Goal: Find specific page/section: Find specific page/section

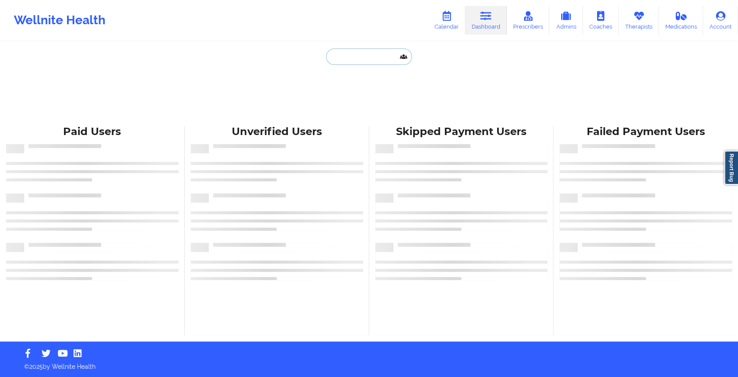
click at [364, 52] on input "text" at bounding box center [369, 56] width 86 height 16
paste input "[EMAIL_ADDRESS][DOMAIN_NAME]"
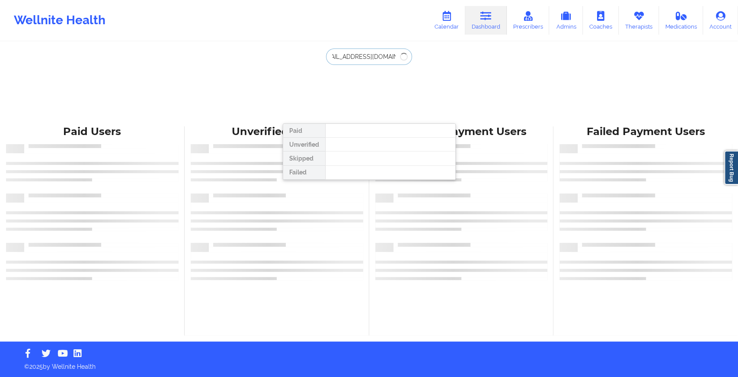
type input "[EMAIL_ADDRESS][DOMAIN_NAME]"
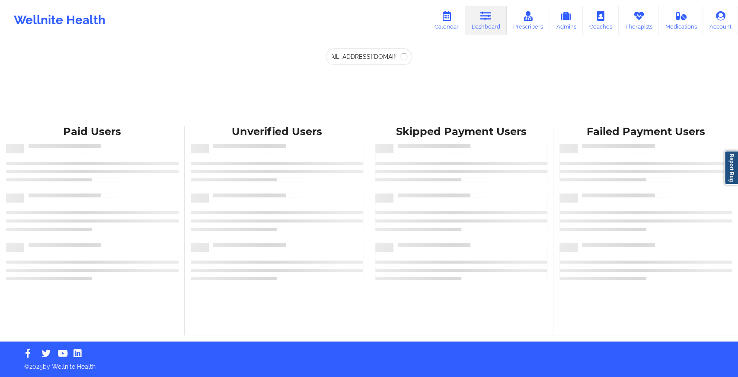
scroll to position [0, 0]
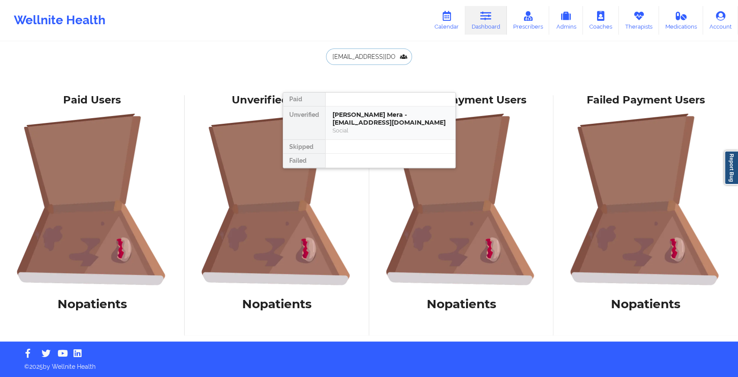
click at [362, 127] on div "Social" at bounding box center [390, 130] width 116 height 7
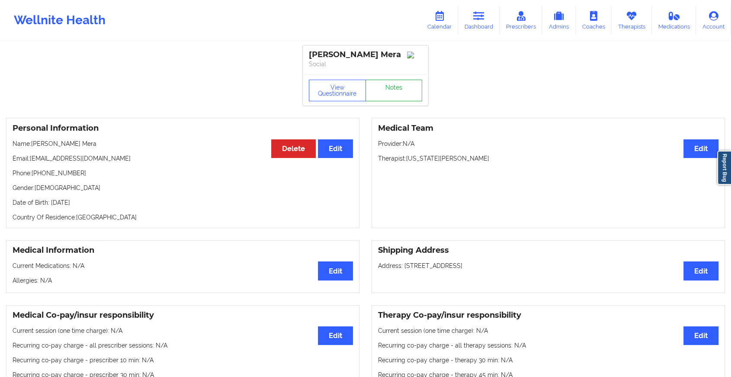
click at [400, 86] on link "Notes" at bounding box center [393, 91] width 57 height 22
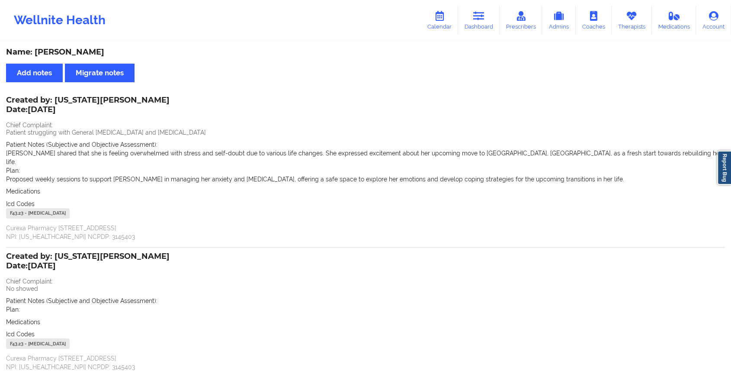
drag, startPoint x: 34, startPoint y: 52, endPoint x: 150, endPoint y: 52, distance: 116.7
click at [150, 52] on div "Name: [PERSON_NAME]" at bounding box center [365, 52] width 719 height 10
copy div "[PERSON_NAME] Mera"
click at [488, 24] on link "Dashboard" at bounding box center [479, 20] width 42 height 29
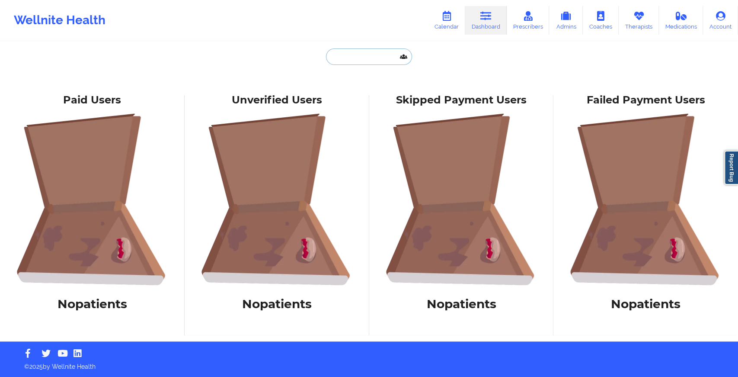
click at [394, 55] on input "text" at bounding box center [369, 56] width 86 height 16
paste input "[EMAIL_ADDRESS][DOMAIN_NAME]"
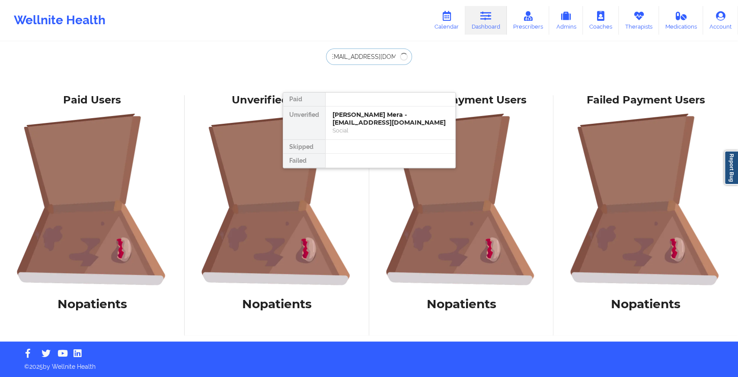
type input "[EMAIL_ADDRESS][DOMAIN_NAME]"
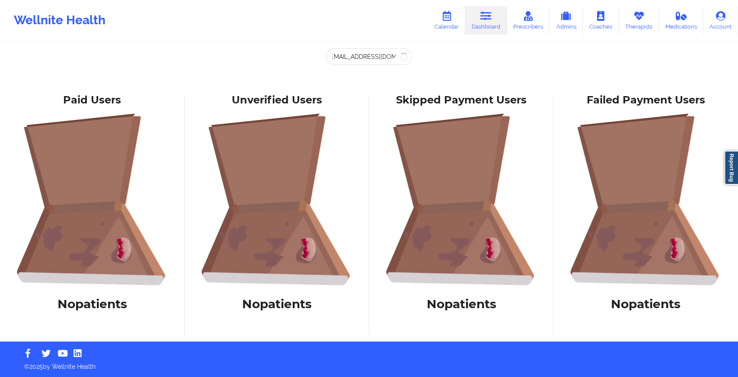
scroll to position [0, 0]
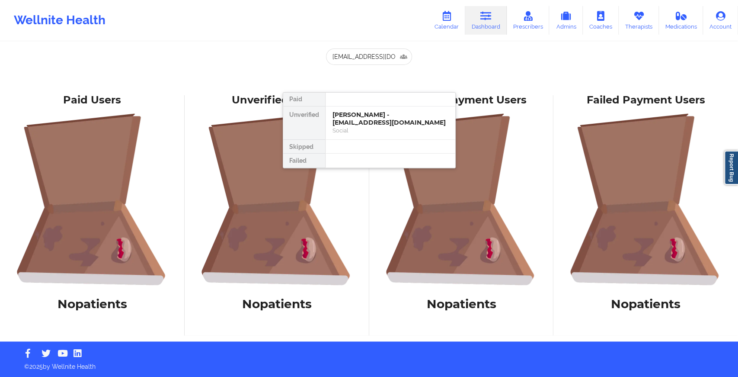
click at [375, 105] on div at bounding box center [390, 100] width 130 height 14
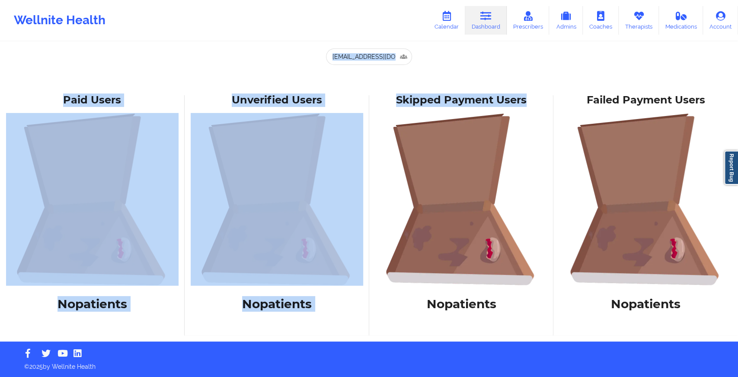
drag, startPoint x: 374, startPoint y: 119, endPoint x: 385, endPoint y: 45, distance: 74.4
click at [385, 45] on div "[EMAIL_ADDRESS][DOMAIN_NAME] Paid Unverified [PERSON_NAME] - [EMAIL_ADDRESS][DO…" at bounding box center [369, 170] width 738 height 341
drag, startPoint x: 385, startPoint y: 45, endPoint x: 385, endPoint y: 60, distance: 14.7
click at [385, 60] on input "[EMAIL_ADDRESS][DOMAIN_NAME]" at bounding box center [369, 56] width 86 height 16
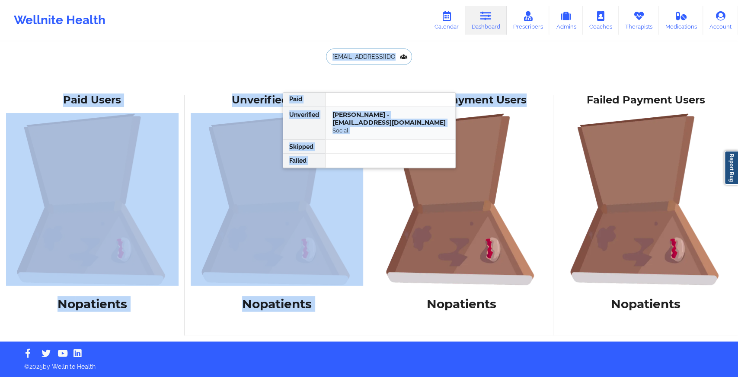
click at [382, 112] on div "[PERSON_NAME] - [EMAIL_ADDRESS][DOMAIN_NAME]" at bounding box center [390, 119] width 116 height 16
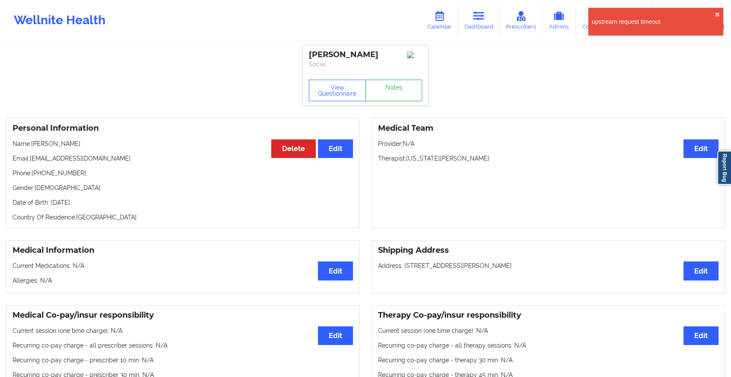
click at [393, 101] on link "Notes" at bounding box center [393, 91] width 57 height 22
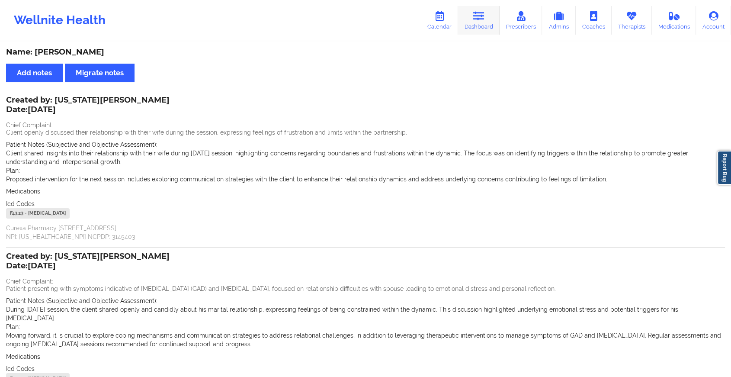
click at [483, 24] on link "Dashboard" at bounding box center [479, 20] width 42 height 29
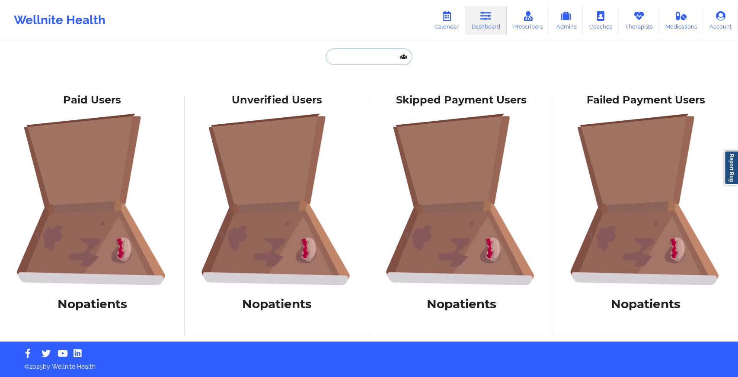
click at [377, 60] on input "text" at bounding box center [369, 56] width 86 height 16
paste input "[EMAIL_ADDRESS][DOMAIN_NAME]"
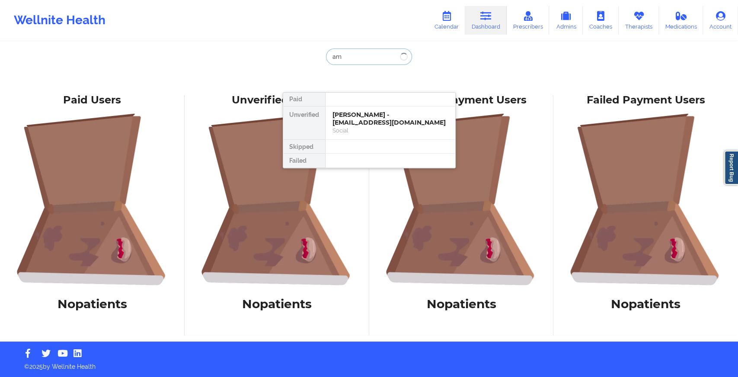
type input "a"
type input "cydnei ma"
click at [367, 128] on div "Social" at bounding box center [390, 130] width 116 height 7
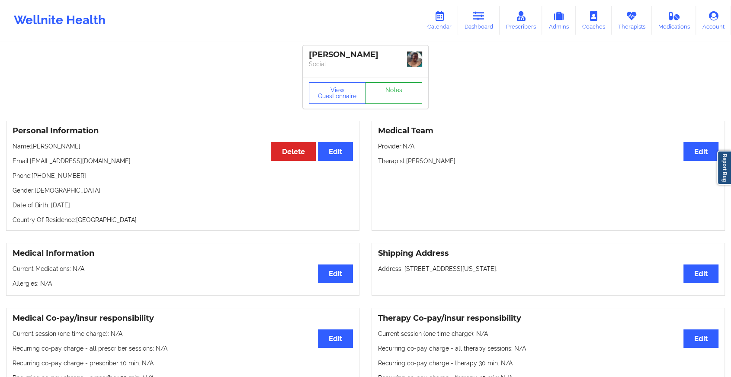
click at [394, 89] on link "Notes" at bounding box center [393, 93] width 57 height 22
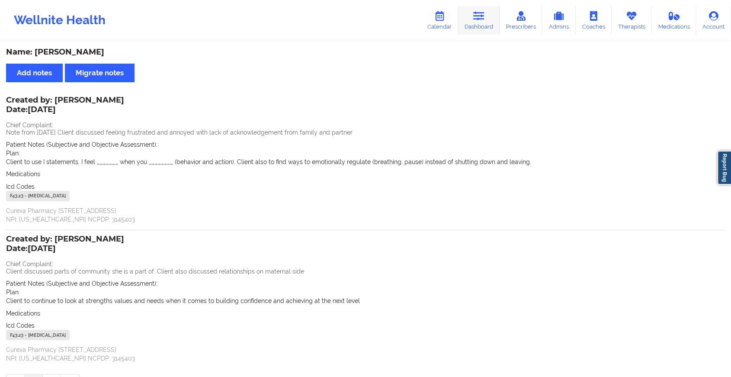
click at [487, 20] on link "Dashboard" at bounding box center [479, 20] width 42 height 29
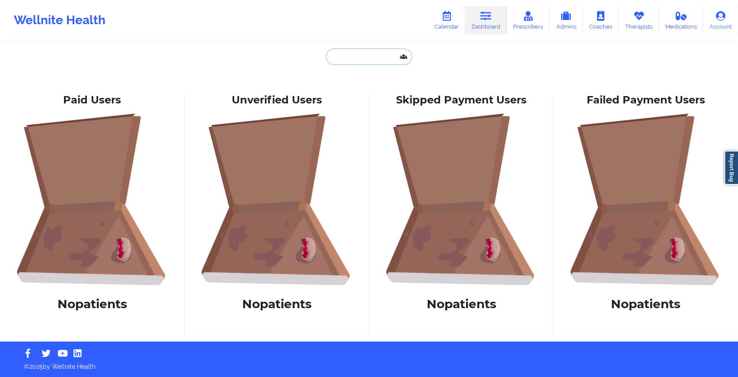
click at [370, 63] on input "text" at bounding box center [369, 56] width 86 height 16
paste input "[EMAIL_ADDRESS][DOMAIN_NAME]"
type input "[EMAIL_ADDRESS][DOMAIN_NAME]"
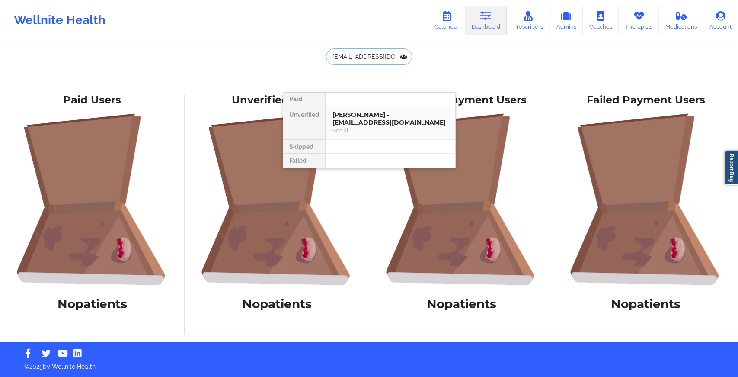
click at [356, 112] on div "[PERSON_NAME] - [EMAIL_ADDRESS][DOMAIN_NAME]" at bounding box center [390, 119] width 116 height 16
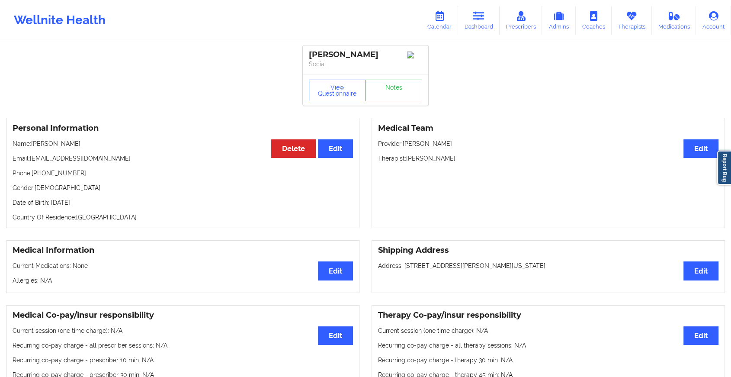
drag, startPoint x: 412, startPoint y: 109, endPoint x: 412, endPoint y: 95, distance: 13.8
click at [412, 95] on link "Notes" at bounding box center [393, 91] width 57 height 22
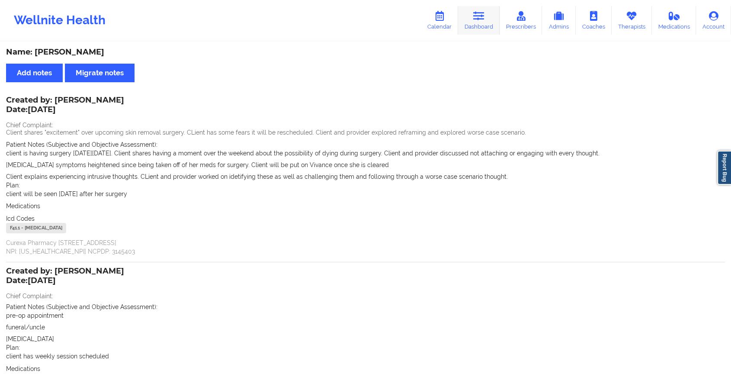
click at [484, 13] on icon at bounding box center [478, 16] width 11 height 10
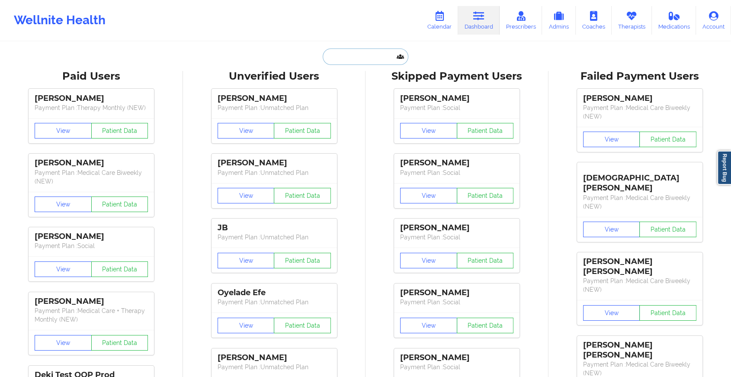
click at [353, 52] on input "text" at bounding box center [366, 56] width 86 height 16
paste input "[EMAIL_ADDRESS][DOMAIN_NAME]"
type input "[EMAIL_ADDRESS][DOMAIN_NAME]"
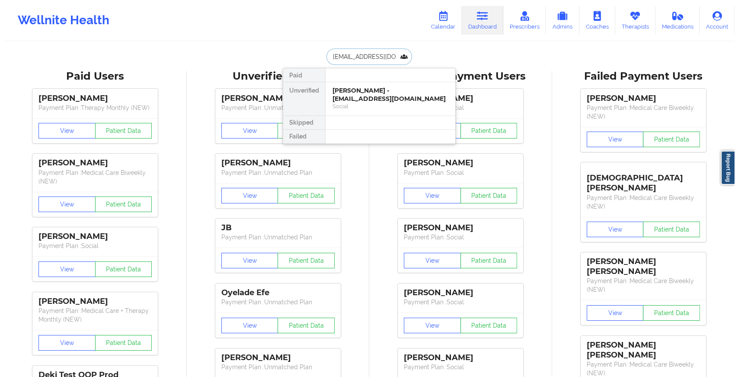
scroll to position [0, 1]
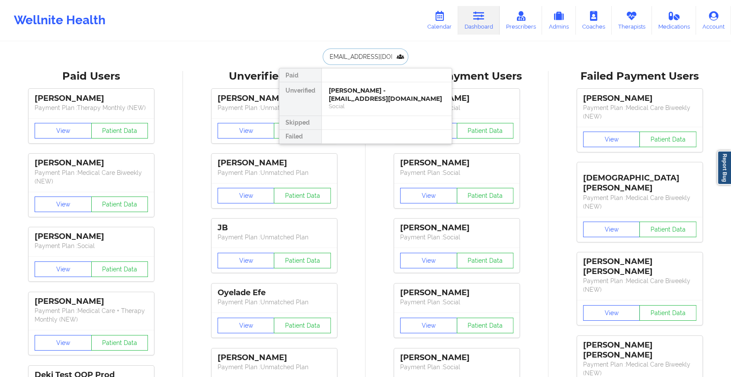
click at [380, 96] on div "[PERSON_NAME] - [EMAIL_ADDRESS][DOMAIN_NAME]" at bounding box center [387, 94] width 116 height 16
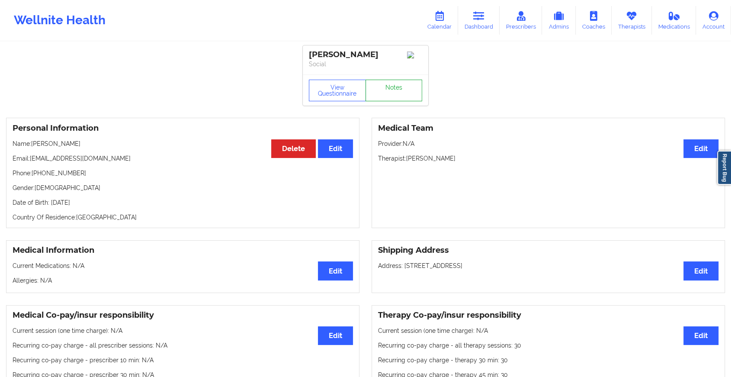
click at [402, 89] on link "Notes" at bounding box center [393, 91] width 57 height 22
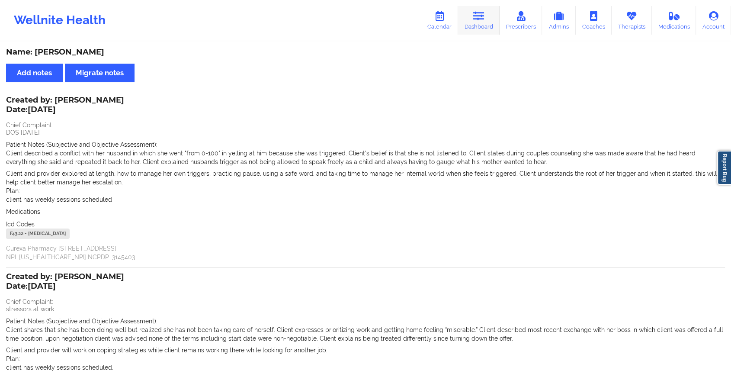
click at [488, 12] on link "Dashboard" at bounding box center [479, 20] width 42 height 29
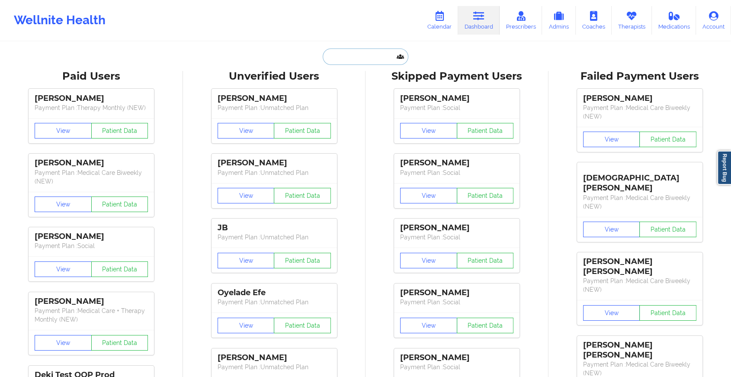
click at [349, 52] on input "text" at bounding box center [366, 56] width 86 height 16
paste input "[EMAIL_ADDRESS][DOMAIN_NAME]"
type input "[EMAIL_ADDRESS][DOMAIN_NAME]"
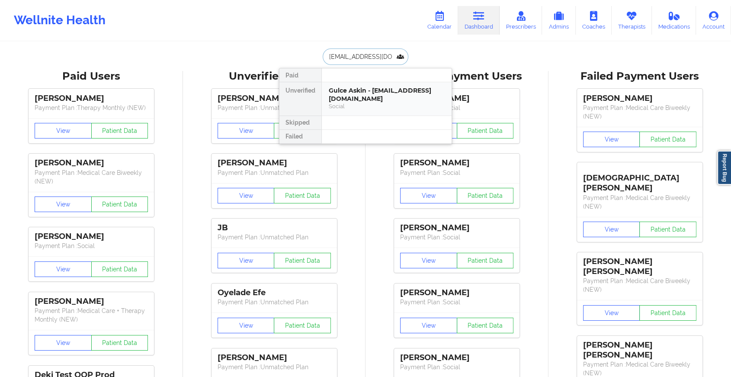
click at [362, 102] on div "Gulce Askin - [EMAIL_ADDRESS][DOMAIN_NAME]" at bounding box center [387, 94] width 116 height 16
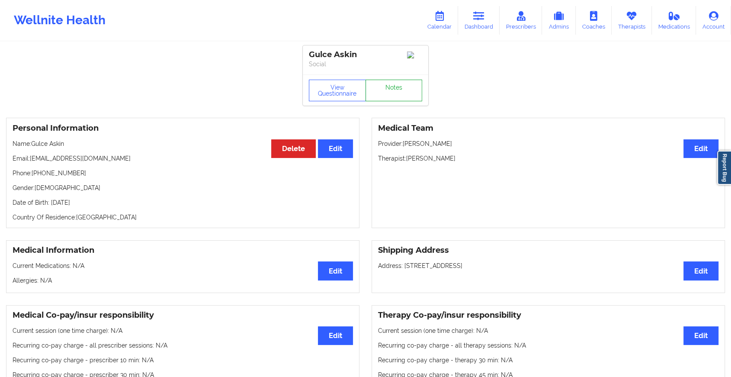
click at [391, 101] on link "Notes" at bounding box center [393, 91] width 57 height 22
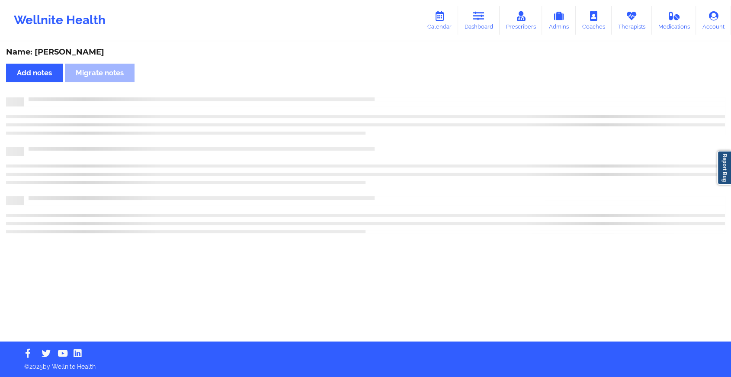
click at [391, 102] on div at bounding box center [365, 101] width 719 height 9
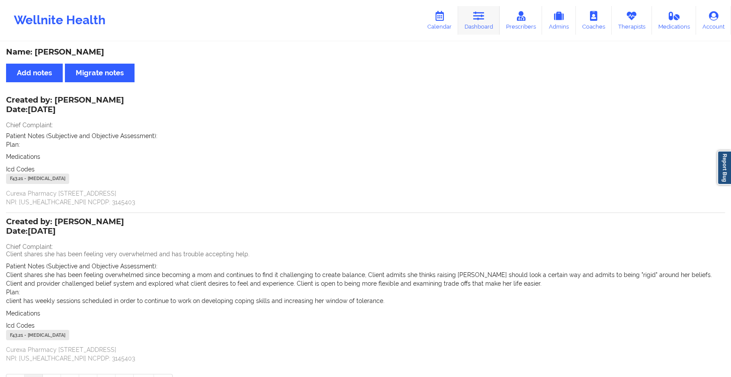
click at [484, 21] on link "Dashboard" at bounding box center [479, 20] width 42 height 29
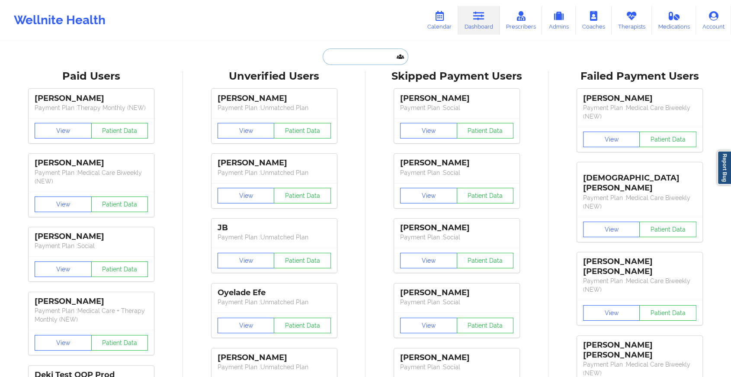
click at [360, 53] on input "text" at bounding box center [366, 56] width 86 height 16
paste input "[EMAIL_ADDRESS][DOMAIN_NAME]"
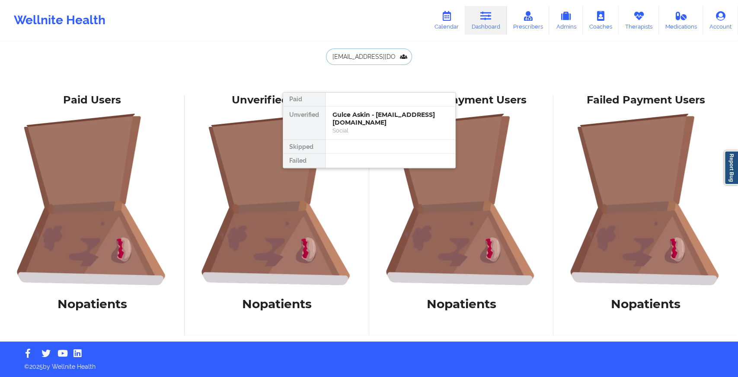
drag, startPoint x: 389, startPoint y: 53, endPoint x: 294, endPoint y: 48, distance: 94.8
click at [294, 48] on div "[EMAIL_ADDRESS][DOMAIN_NAME] Paid Unverified Gulce Askin - [EMAIL_ADDRESS][DOMA…" at bounding box center [369, 68] width 173 height 41
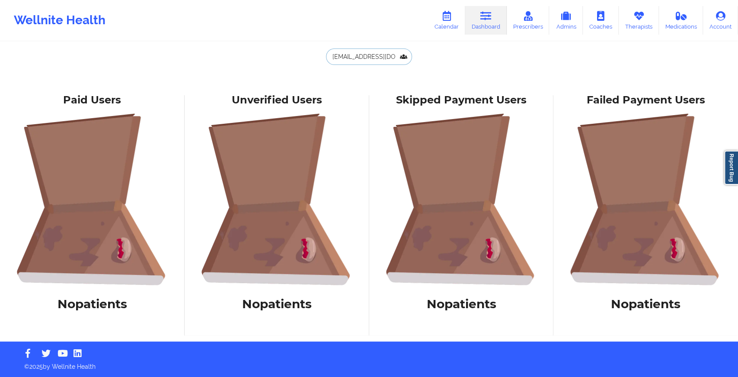
paste input "[EMAIL_ADDRESS]"
type input "[EMAIL_ADDRESS][DOMAIN_NAME]"
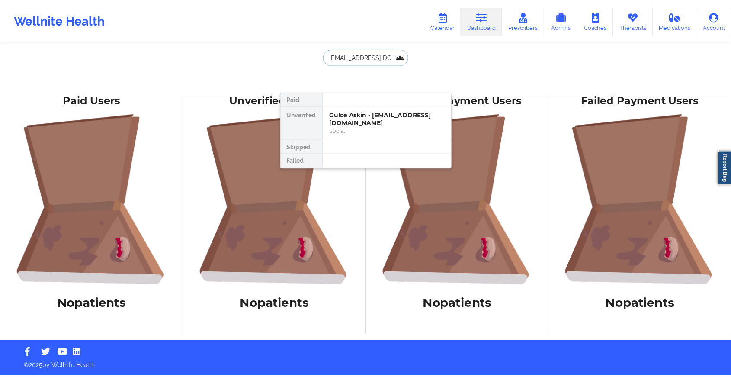
scroll to position [0, 15]
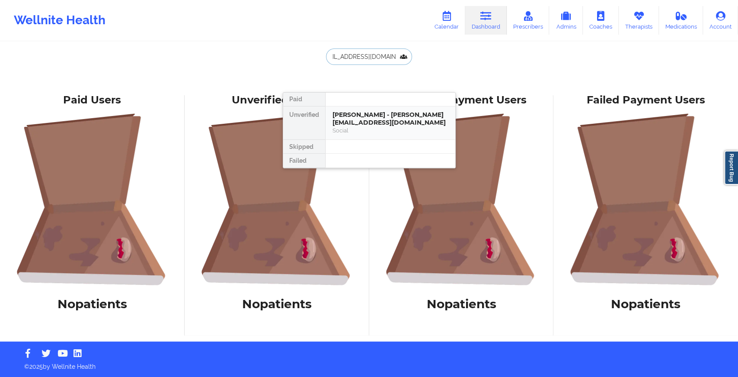
click at [386, 127] on div "[PERSON_NAME] - [PERSON_NAME][EMAIL_ADDRESS][DOMAIN_NAME]" at bounding box center [390, 119] width 116 height 16
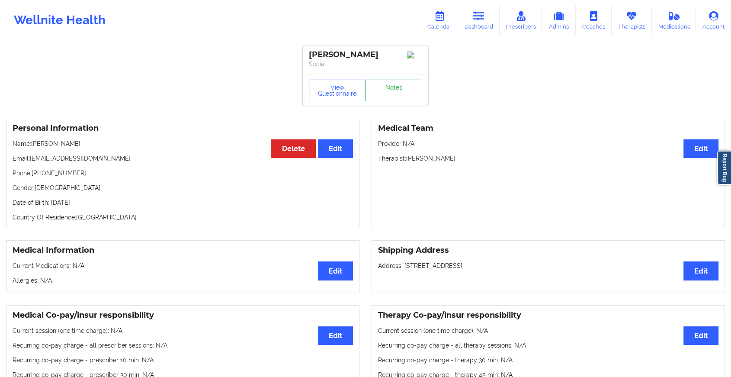
click at [386, 91] on link "Notes" at bounding box center [393, 91] width 57 height 22
